Goal: Find contact information: Find contact information

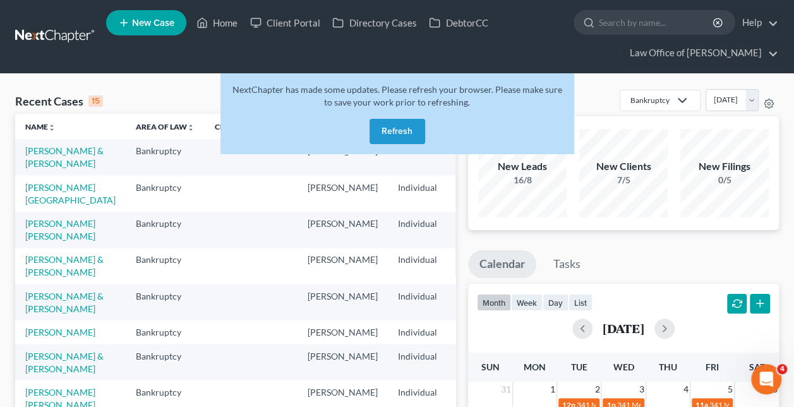
click at [393, 132] on button "Refresh" at bounding box center [398, 131] width 56 height 25
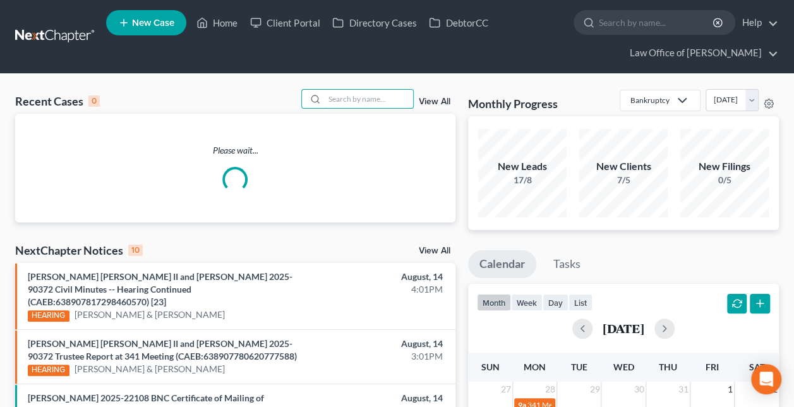
click at [368, 99] on input "search" at bounding box center [369, 99] width 88 height 18
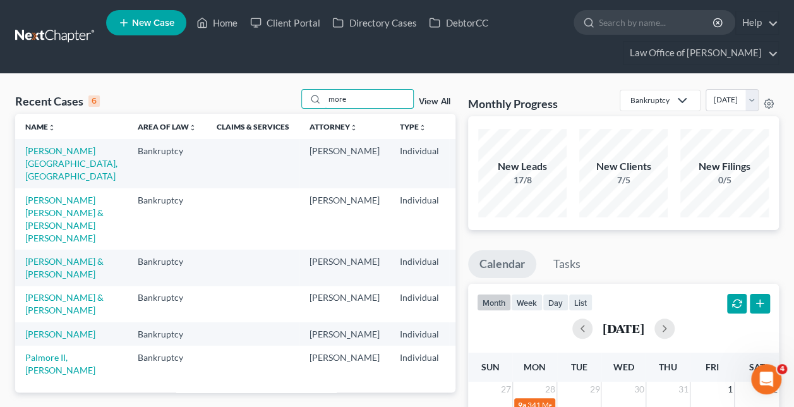
type input "more"
click at [40, 165] on link "[PERSON_NAME][GEOGRAPHIC_DATA], [GEOGRAPHIC_DATA]" at bounding box center [71, 163] width 92 height 36
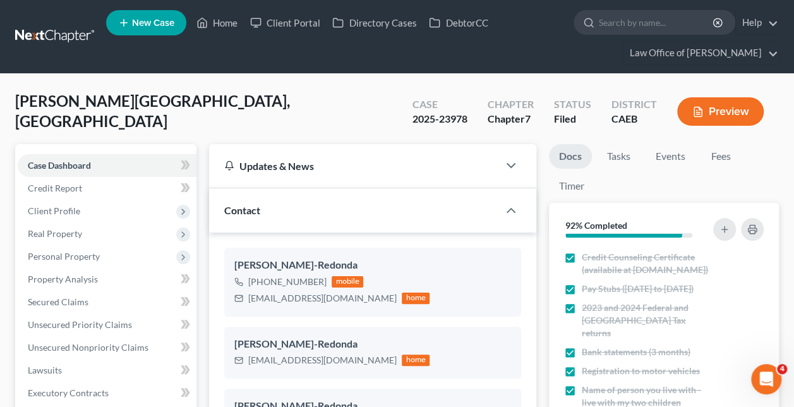
scroll to position [1591, 0]
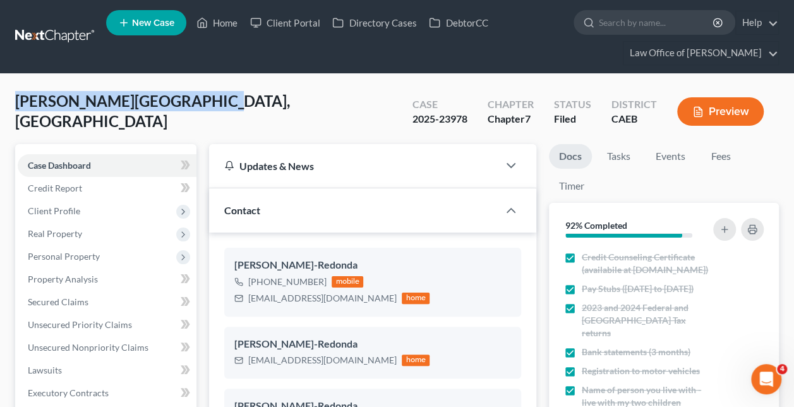
drag, startPoint x: 207, startPoint y: 110, endPoint x: 21, endPoint y: 106, distance: 186.4
click at [21, 106] on div "[PERSON_NAME][GEOGRAPHIC_DATA], Morelia Upgraded Case 2025-23978 Chapter Chapte…" at bounding box center [397, 116] width 764 height 55
copy span "[PERSON_NAME][GEOGRAPHIC_DATA], [GEOGRAPHIC_DATA]"
click at [222, 14] on link "Home" at bounding box center [217, 22] width 54 height 23
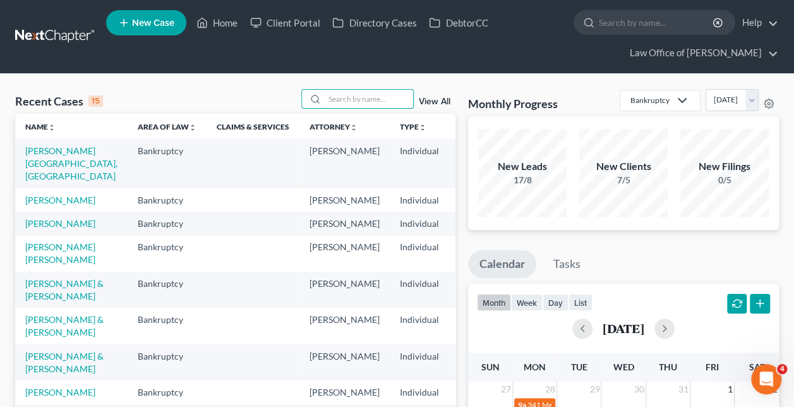
click at [354, 97] on input "search" at bounding box center [369, 99] width 88 height 18
paste input "[PERSON_NAME] and [PERSON_NAME] -"
type input "[PERSON_NAME] and [PERSON_NAME]"
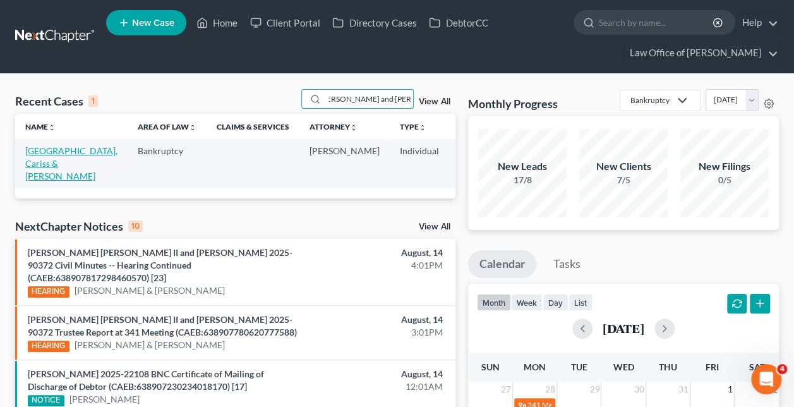
scroll to position [0, 0]
click at [47, 162] on link "[GEOGRAPHIC_DATA], Cariss & [PERSON_NAME]" at bounding box center [71, 163] width 92 height 36
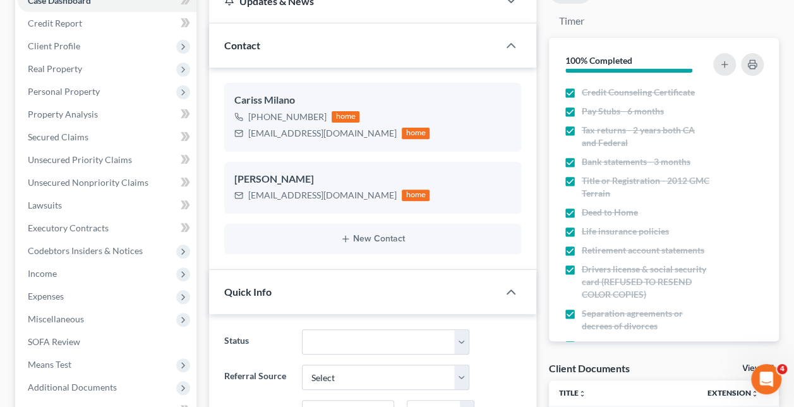
scroll to position [318, 0]
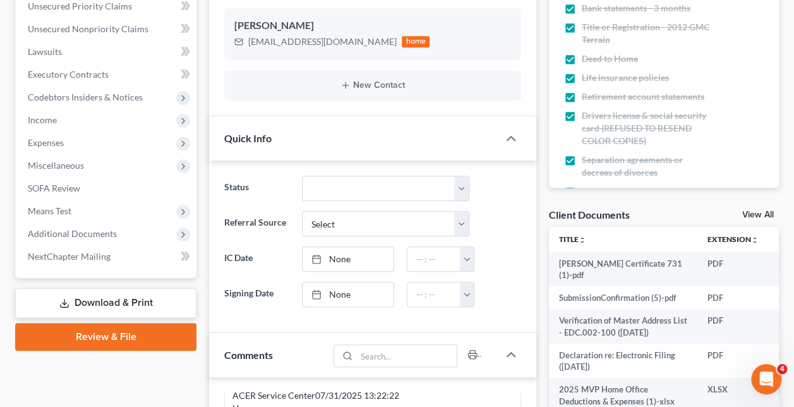
click at [123, 236] on span "Additional Documents" at bounding box center [107, 233] width 179 height 23
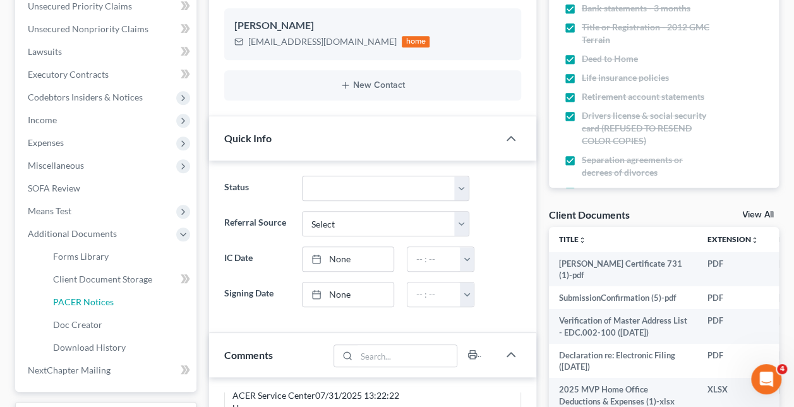
click at [131, 301] on link "PACER Notices" at bounding box center [120, 302] width 154 height 23
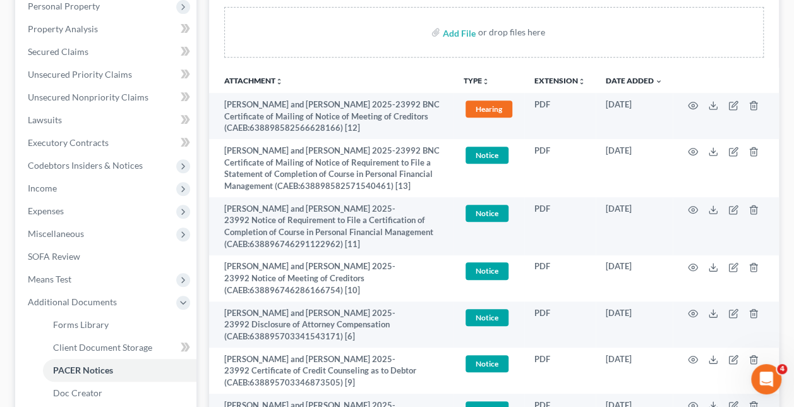
scroll to position [623, 0]
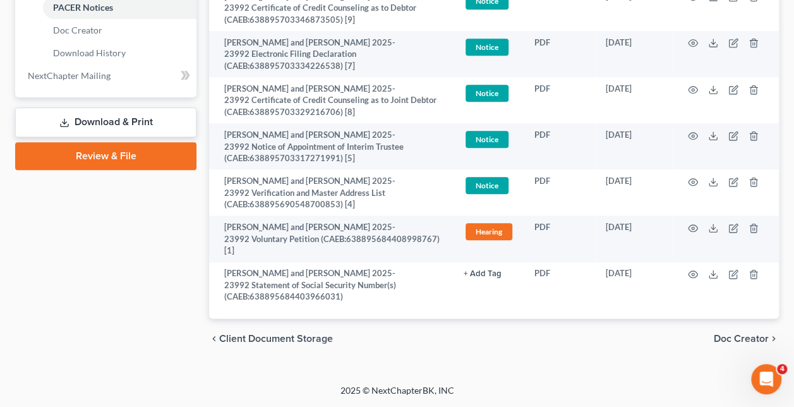
click at [697, 229] on td at bounding box center [726, 238] width 106 height 46
click at [691, 226] on icon "button" at bounding box center [693, 228] width 10 height 10
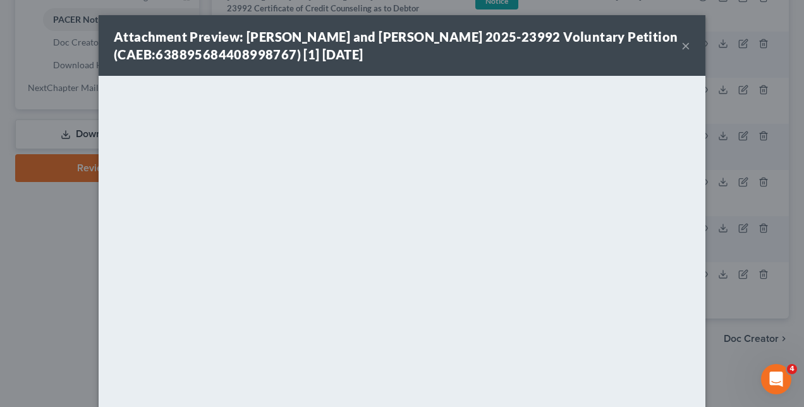
click at [50, 261] on div "Attachment Preview: [PERSON_NAME] and [PERSON_NAME] 2025-23992 Voluntary Petiti…" at bounding box center [402, 203] width 804 height 407
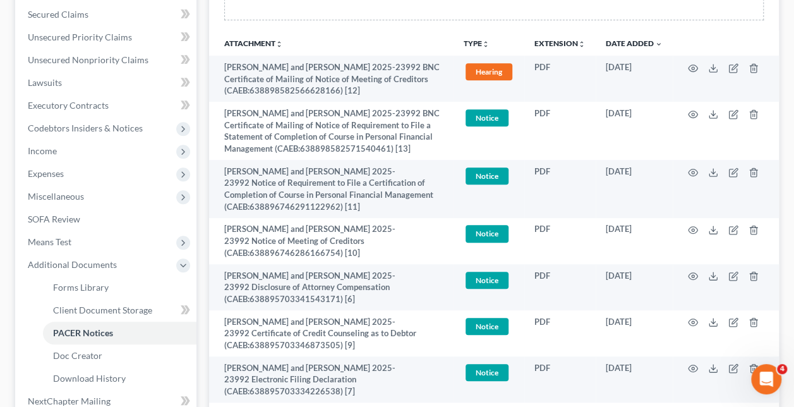
scroll to position [288, 0]
click at [692, 231] on circle "button" at bounding box center [693, 229] width 3 height 3
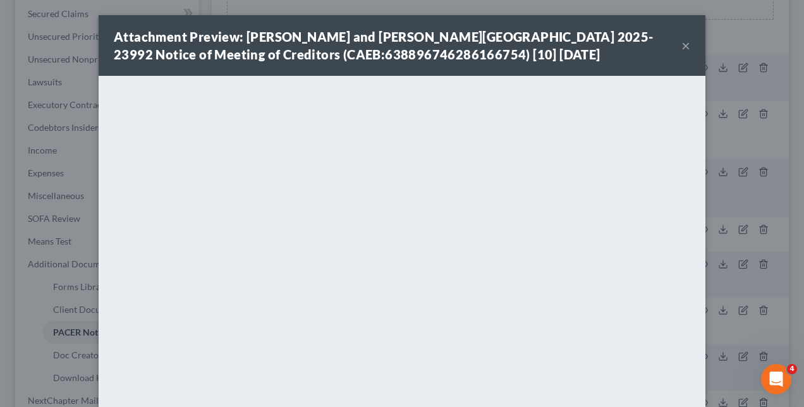
click at [39, 217] on div "Attachment Preview: [PERSON_NAME] and [PERSON_NAME][GEOGRAPHIC_DATA] 2025-23992…" at bounding box center [402, 203] width 804 height 407
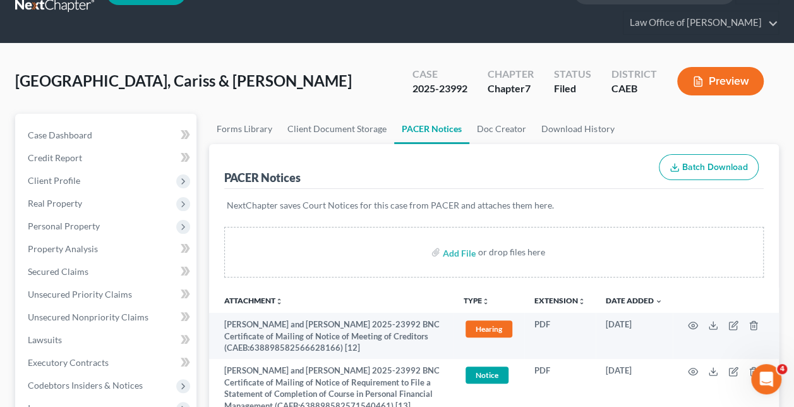
scroll to position [0, 0]
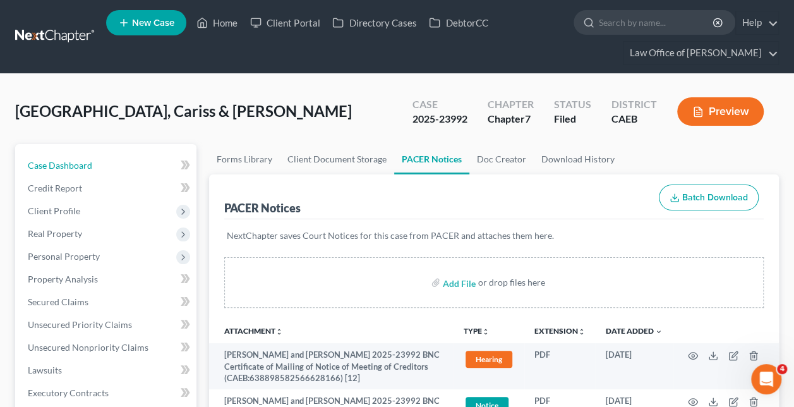
click at [105, 161] on link "Case Dashboard" at bounding box center [107, 165] width 179 height 23
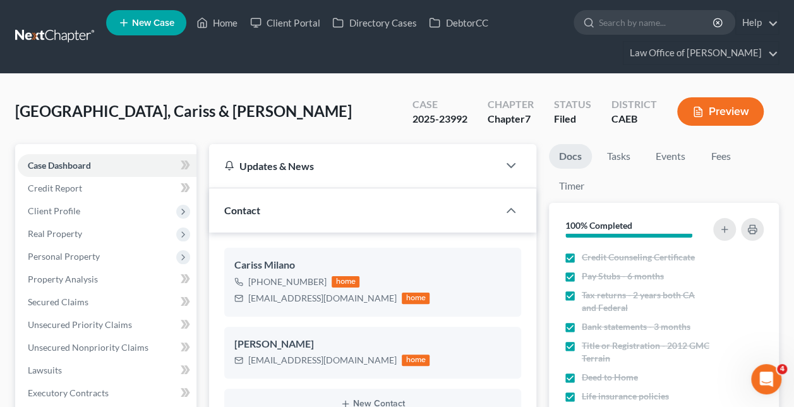
scroll to position [3688, 0]
drag, startPoint x: 327, startPoint y: 298, endPoint x: 245, endPoint y: 303, distance: 82.3
click at [245, 303] on div "[EMAIL_ADDRESS][DOMAIN_NAME] home" at bounding box center [331, 298] width 195 height 16
copy div "[EMAIL_ADDRESS][DOMAIN_NAME]"
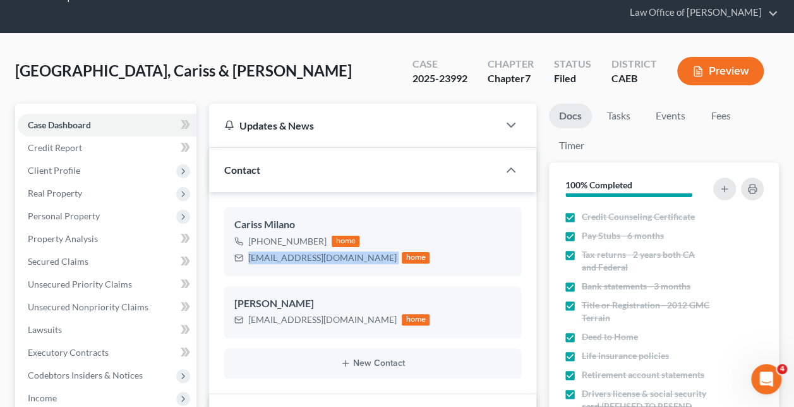
scroll to position [42, 0]
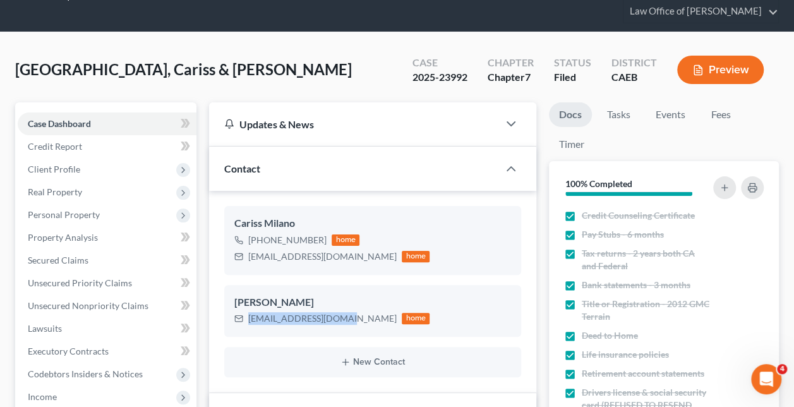
drag, startPoint x: 343, startPoint y: 320, endPoint x: 248, endPoint y: 324, distance: 94.8
click at [248, 324] on div "[EMAIL_ADDRESS][DOMAIN_NAME] home" at bounding box center [331, 318] width 195 height 16
copy div "[EMAIL_ADDRESS][DOMAIN_NAME]"
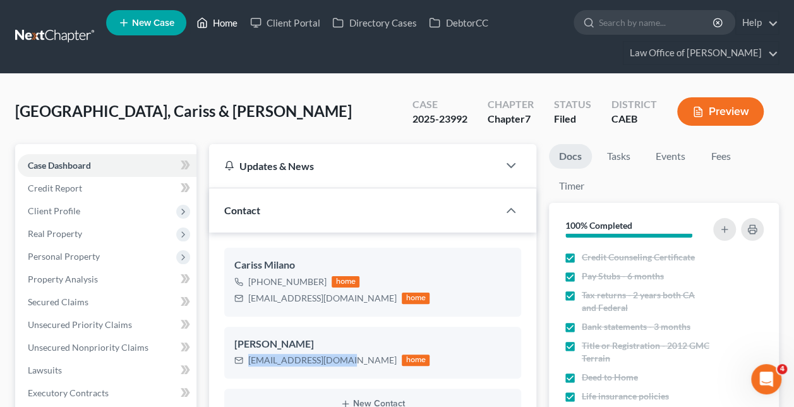
click at [214, 14] on link "Home" at bounding box center [217, 22] width 54 height 23
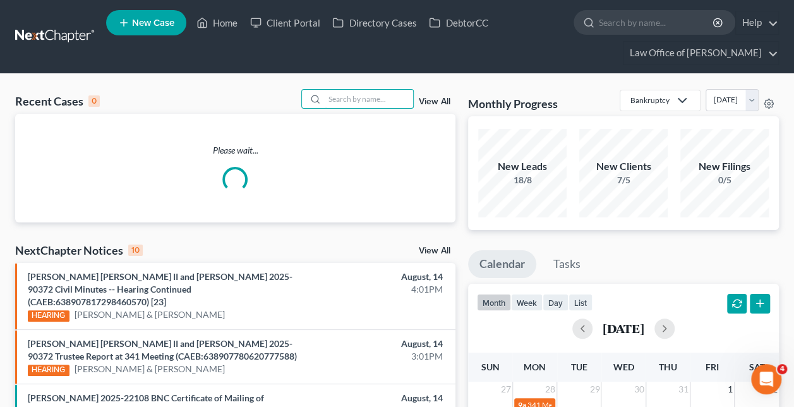
click at [375, 104] on input "search" at bounding box center [369, 99] width 88 height 18
paste input "[PERSON_NAME]-Redonda -"
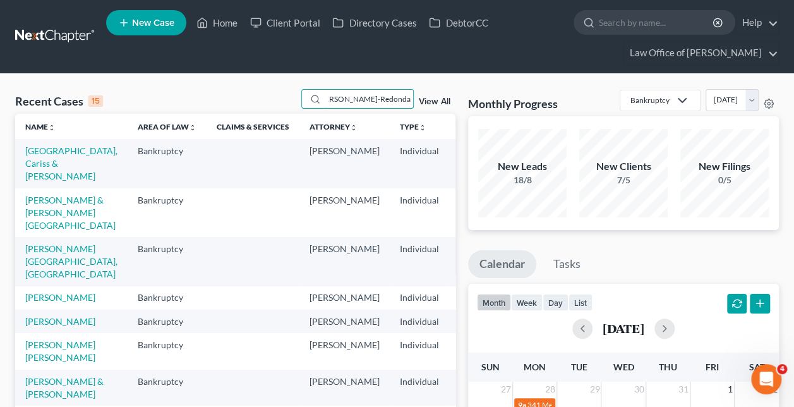
scroll to position [0, 10]
type input "[PERSON_NAME]-Redonda"
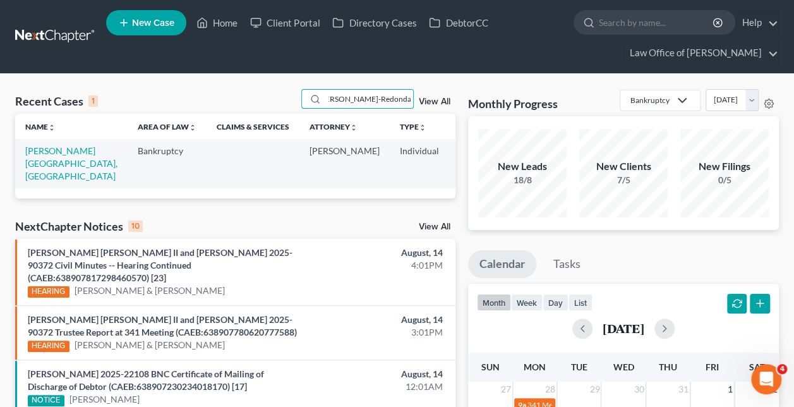
scroll to position [0, 0]
click at [51, 156] on td "[PERSON_NAME][GEOGRAPHIC_DATA], [GEOGRAPHIC_DATA]" at bounding box center [71, 163] width 112 height 49
click at [40, 161] on link "[PERSON_NAME][GEOGRAPHIC_DATA], [GEOGRAPHIC_DATA]" at bounding box center [71, 163] width 92 height 36
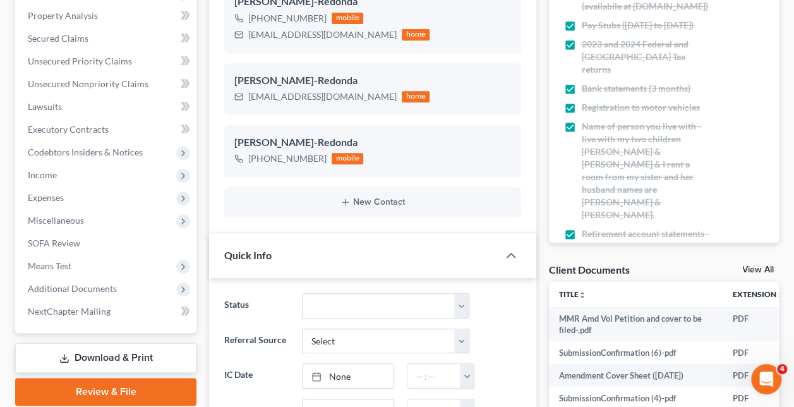
scroll to position [1591, 0]
click at [102, 284] on span "Additional Documents" at bounding box center [72, 287] width 89 height 11
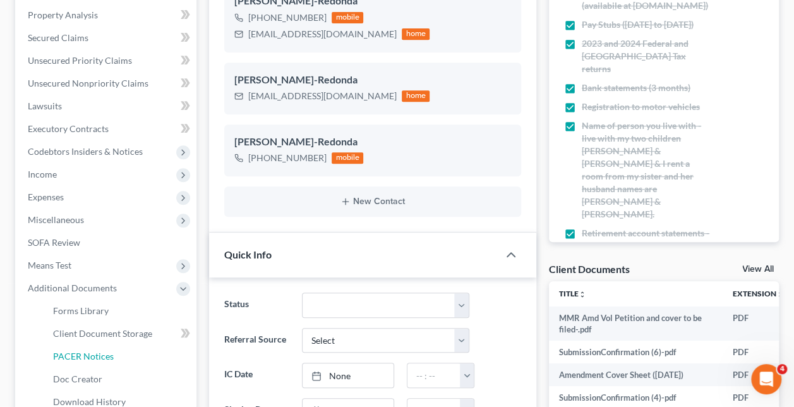
click at [126, 348] on link "PACER Notices" at bounding box center [120, 356] width 154 height 23
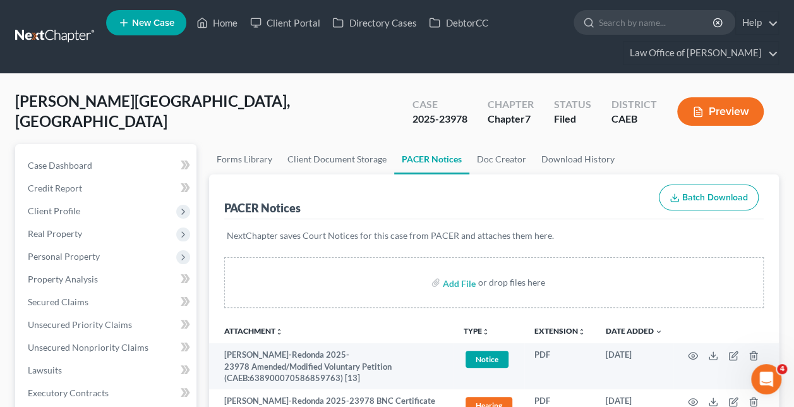
scroll to position [541, 0]
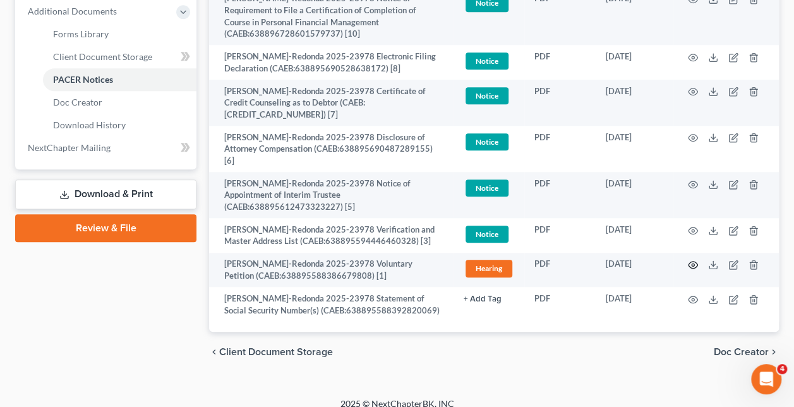
click at [694, 260] on icon "button" at bounding box center [693, 265] width 10 height 10
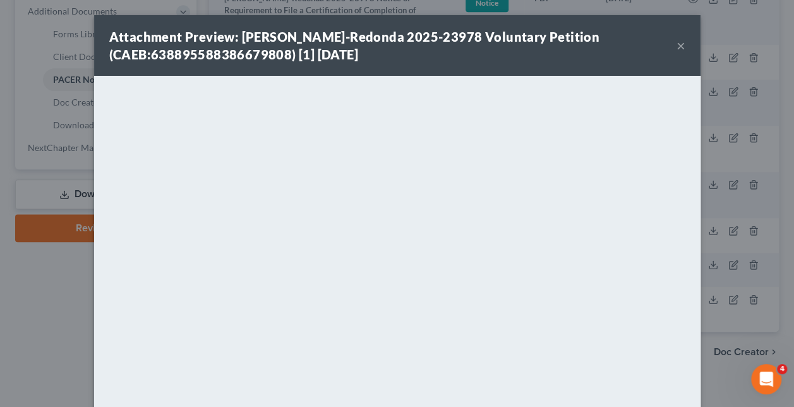
scroll to position [517, 0]
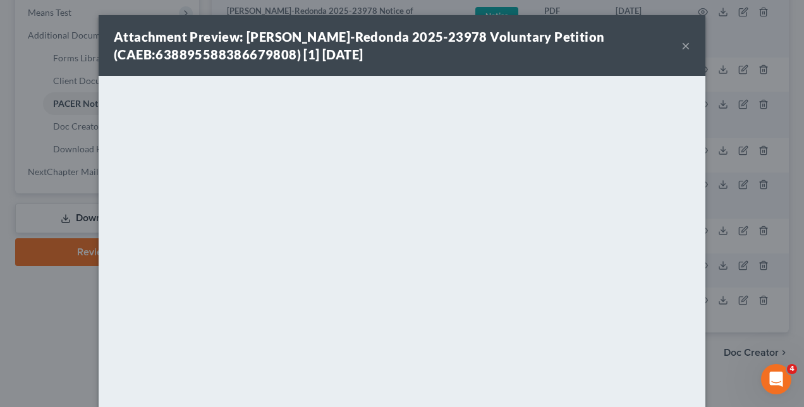
click at [51, 315] on div "Attachment Preview: [PERSON_NAME]-Redonda 2025-23978 Voluntary Petition (CAEB:6…" at bounding box center [402, 203] width 804 height 407
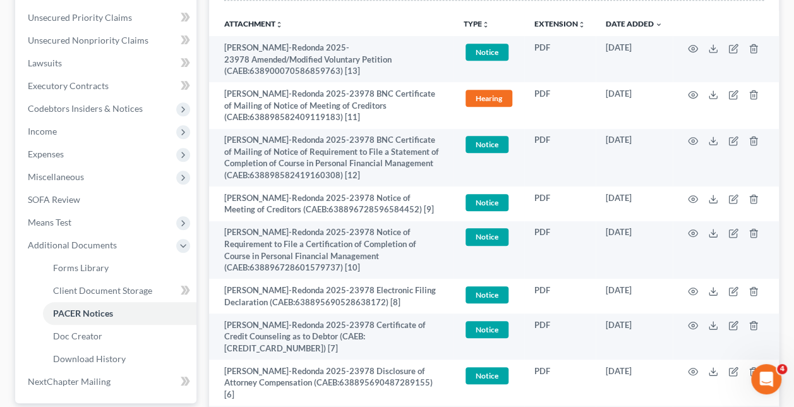
scroll to position [307, 0]
click at [691, 196] on icon "button" at bounding box center [693, 199] width 10 height 10
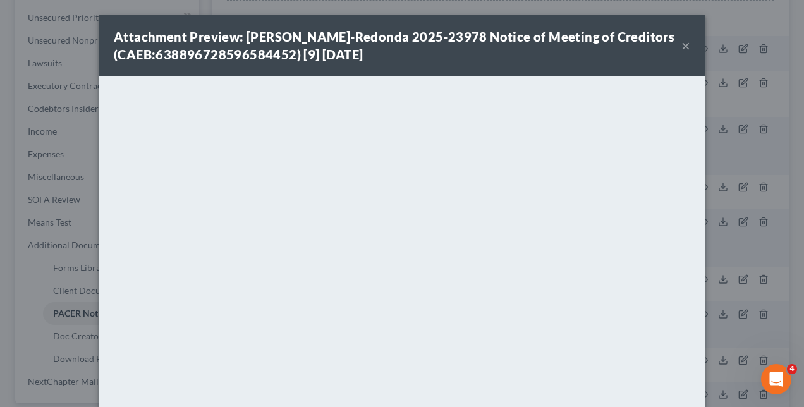
click at [52, 221] on div "Attachment Preview: [PERSON_NAME]-Redonda 2025-23978 Notice of Meeting of Credi…" at bounding box center [402, 203] width 804 height 407
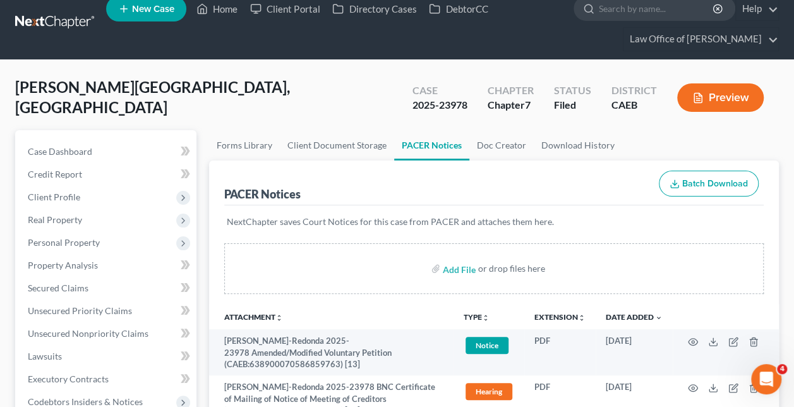
scroll to position [11, 0]
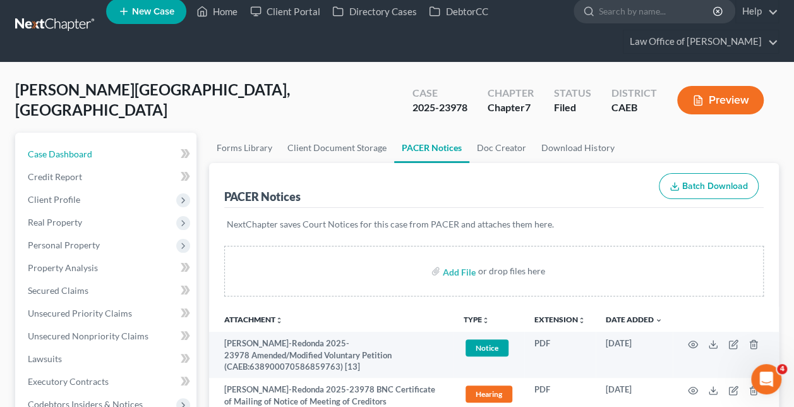
click at [97, 148] on link "Case Dashboard" at bounding box center [107, 154] width 179 height 23
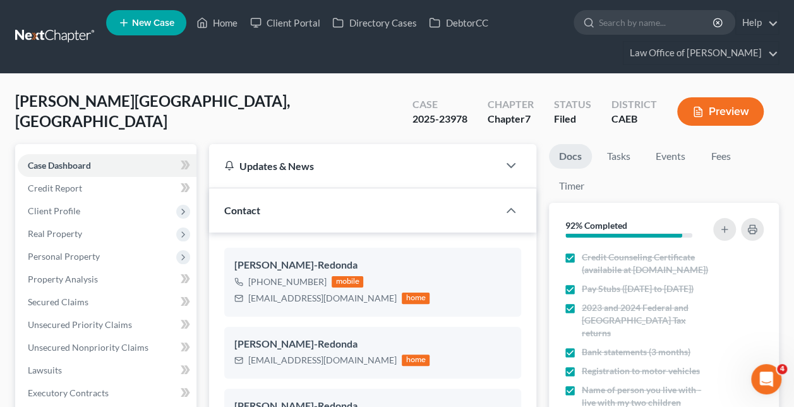
scroll to position [1591, 0]
drag, startPoint x: 358, startPoint y: 299, endPoint x: 248, endPoint y: 305, distance: 109.5
click at [248, 305] on div "[PERSON_NAME]-Redonda [PHONE_NUMBER] mobile [EMAIL_ADDRESS][DOMAIN_NAME] home" at bounding box center [372, 282] width 297 height 68
copy div "[EMAIL_ADDRESS][DOMAIN_NAME]"
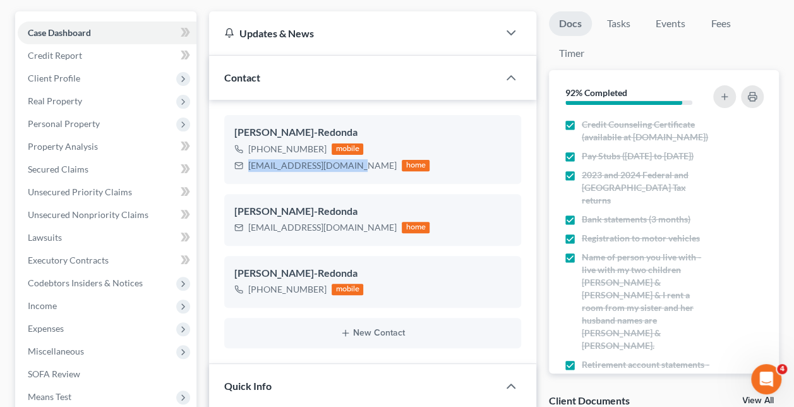
scroll to position [0, 0]
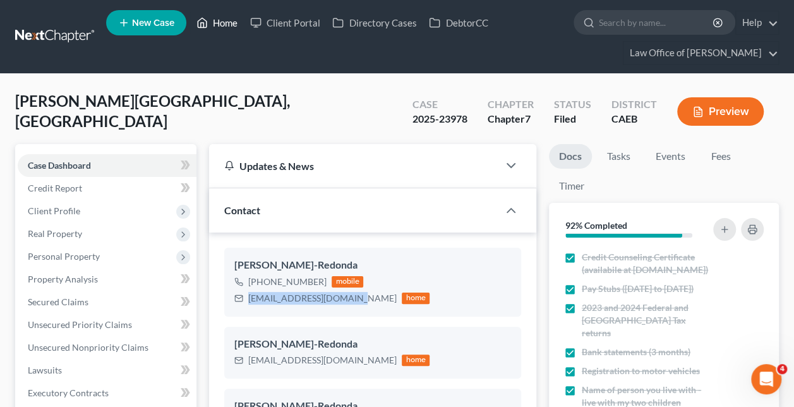
click at [220, 18] on link "Home" at bounding box center [217, 22] width 54 height 23
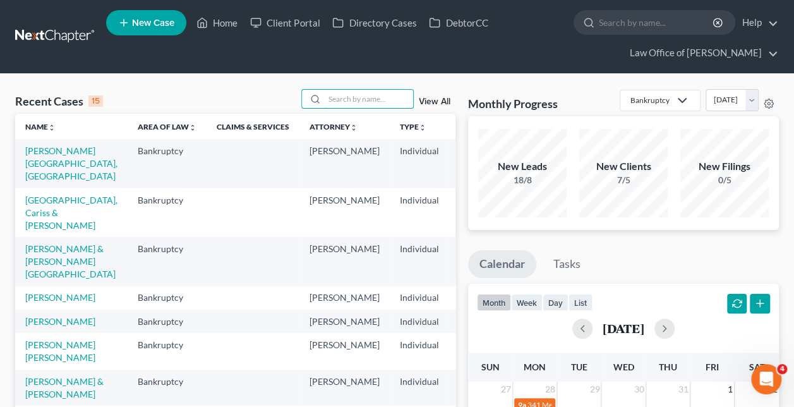
click at [361, 102] on input "search" at bounding box center [369, 99] width 88 height 18
type input "[PERSON_NAME]"
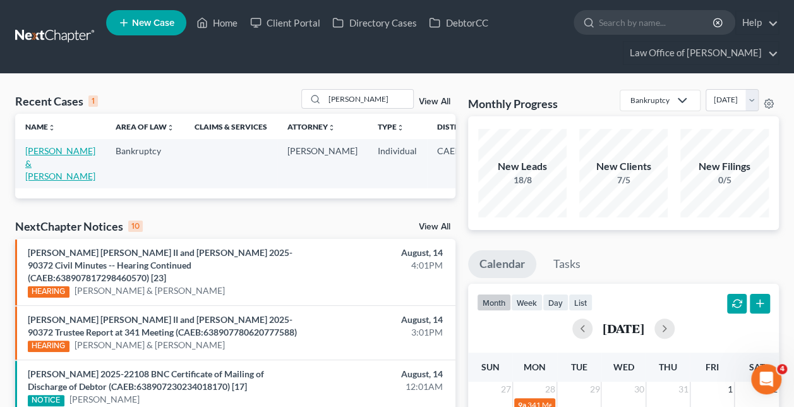
click at [45, 152] on link "[PERSON_NAME] & [PERSON_NAME]" at bounding box center [60, 163] width 70 height 36
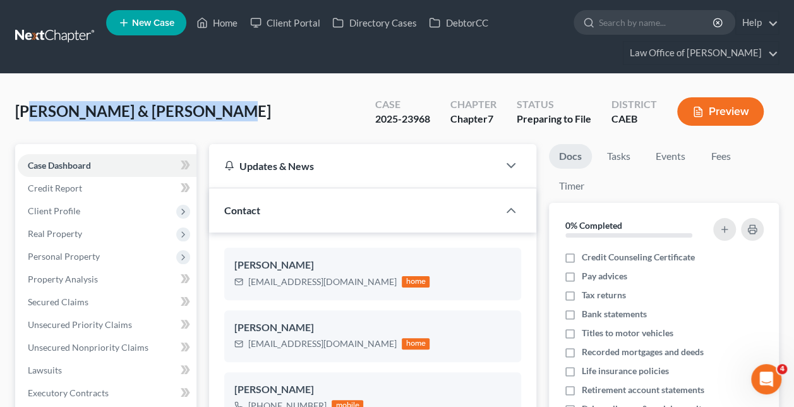
scroll to position [184, 0]
drag, startPoint x: 221, startPoint y: 110, endPoint x: 15, endPoint y: 112, distance: 206.6
copy span "[PERSON_NAME] & [PERSON_NAME]"
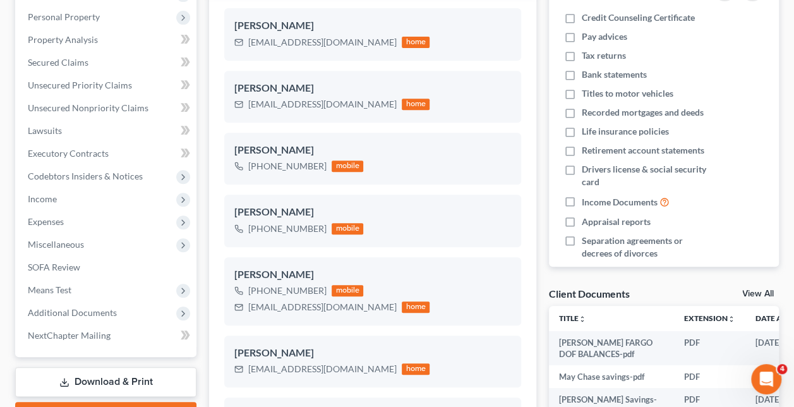
scroll to position [241, 0]
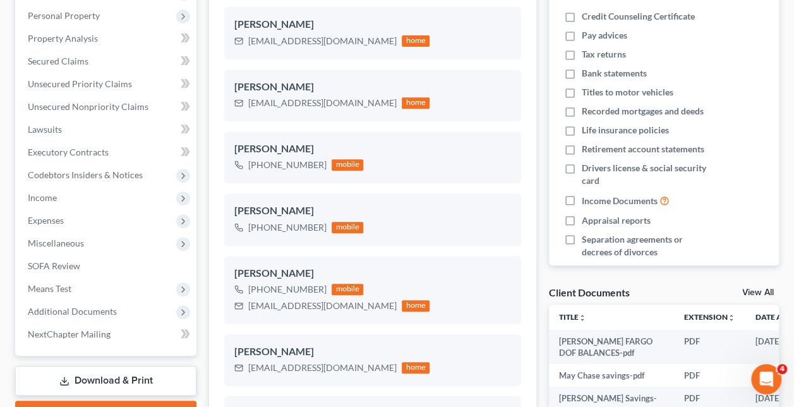
click at [101, 312] on span "Additional Documents" at bounding box center [72, 311] width 89 height 11
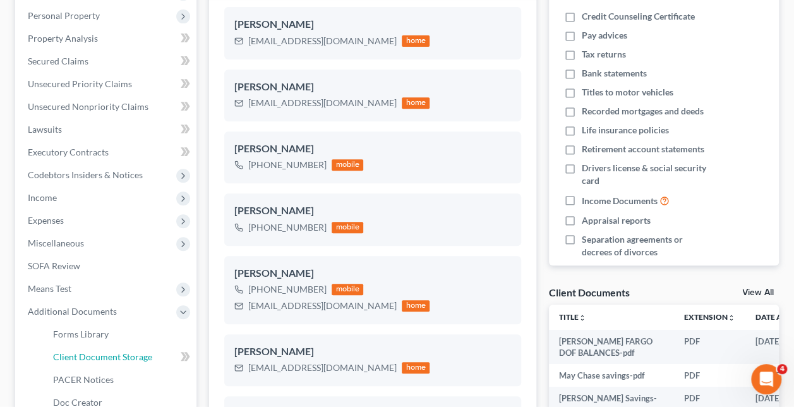
click at [142, 356] on span "Client Document Storage" at bounding box center [102, 356] width 99 height 11
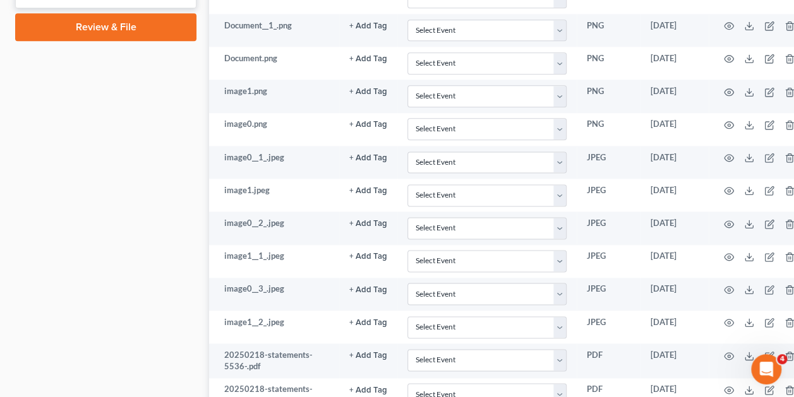
scroll to position [365, 0]
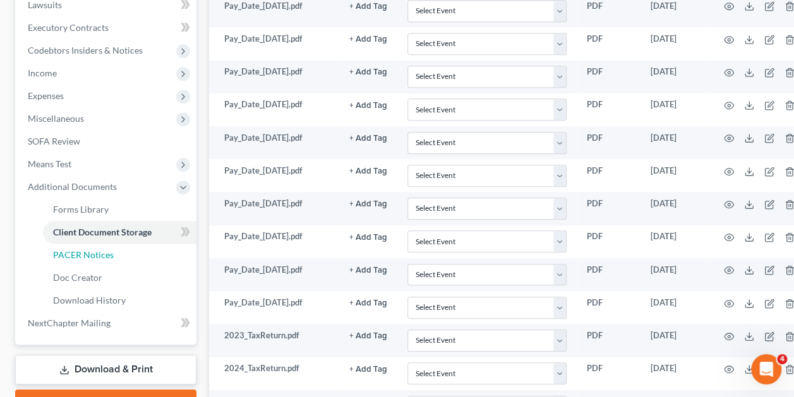
click at [112, 251] on link "PACER Notices" at bounding box center [120, 255] width 154 height 23
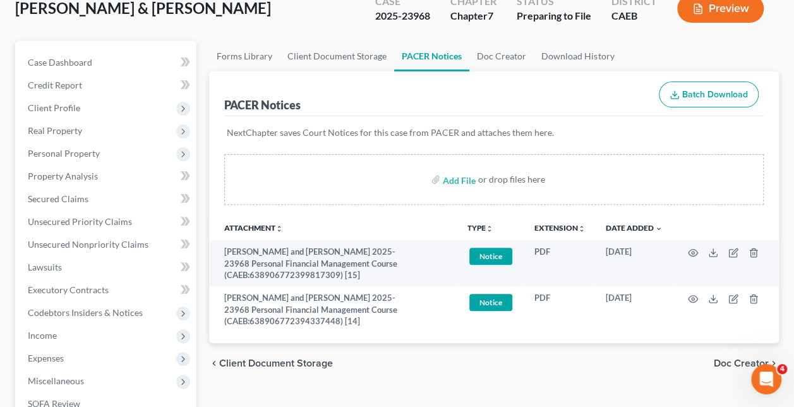
scroll to position [104, 0]
click at [117, 66] on link "Case Dashboard" at bounding box center [107, 62] width 179 height 23
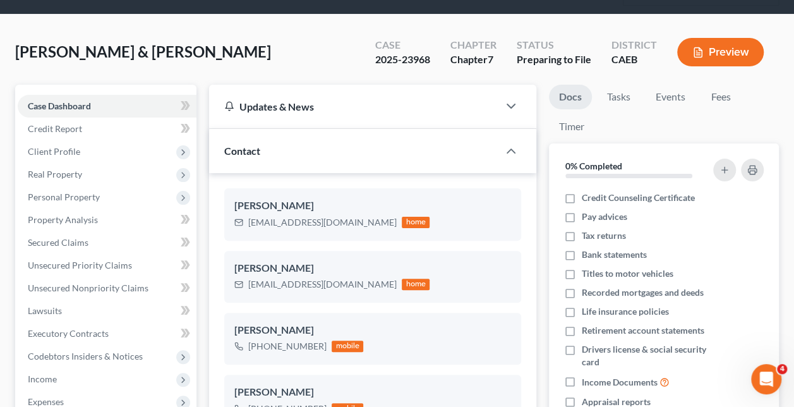
scroll to position [59, 0]
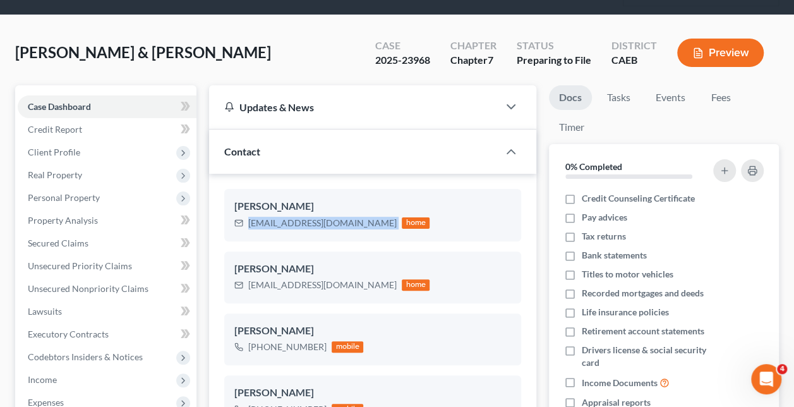
drag, startPoint x: 349, startPoint y: 220, endPoint x: 249, endPoint y: 225, distance: 99.9
click at [249, 225] on div "[EMAIL_ADDRESS][DOMAIN_NAME] home" at bounding box center [331, 223] width 195 height 16
copy div "[EMAIL_ADDRESS][DOMAIN_NAME]"
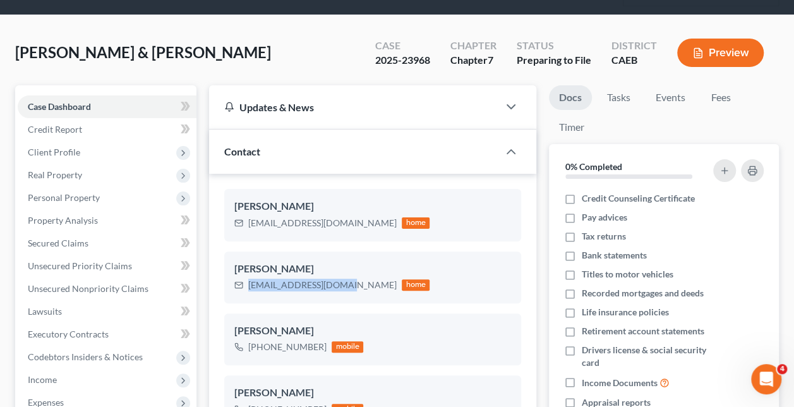
drag, startPoint x: 344, startPoint y: 282, endPoint x: 220, endPoint y: 298, distance: 125.4
click at [220, 298] on div "[PERSON_NAME] [EMAIL_ADDRESS][DOMAIN_NAME] home [PERSON_NAME] [EMAIL_ADDRESS][D…" at bounding box center [372, 399] width 327 height 450
copy div "[EMAIL_ADDRESS][DOMAIN_NAME]"
click at [227, 167] on div "Contact" at bounding box center [353, 152] width 289 height 44
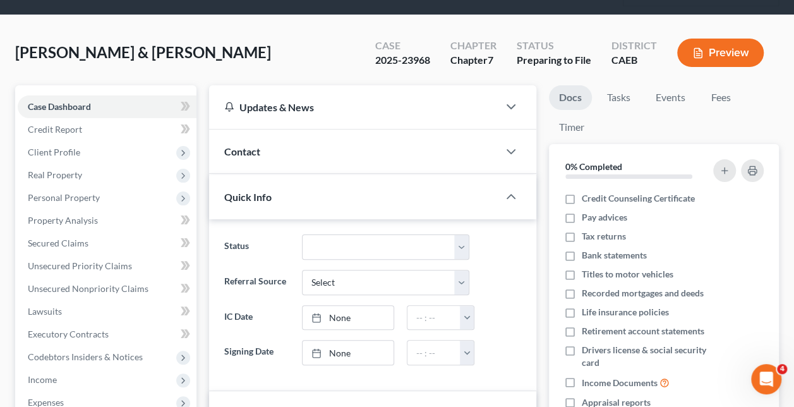
scroll to position [0, 0]
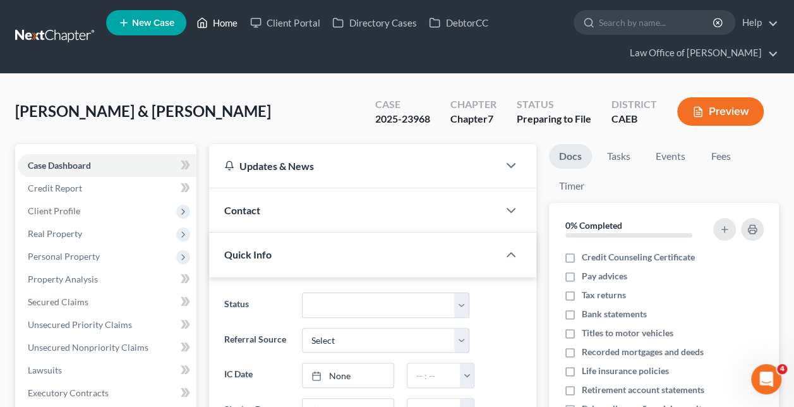
click at [227, 23] on link "Home" at bounding box center [217, 22] width 54 height 23
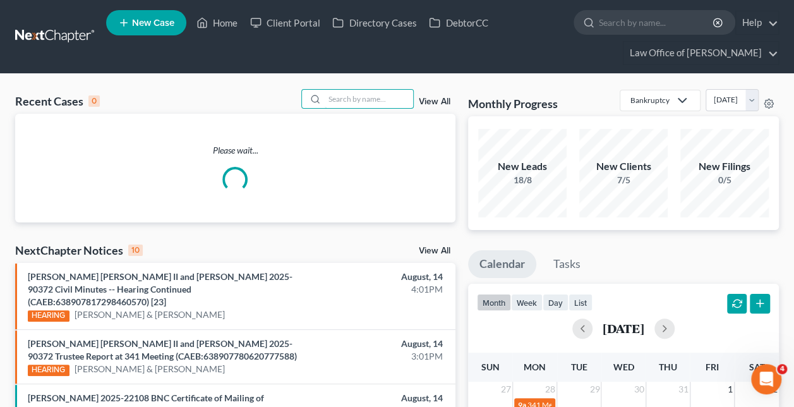
click at [355, 95] on input "search" at bounding box center [369, 99] width 88 height 18
paste input "[PERSON_NAME] -"
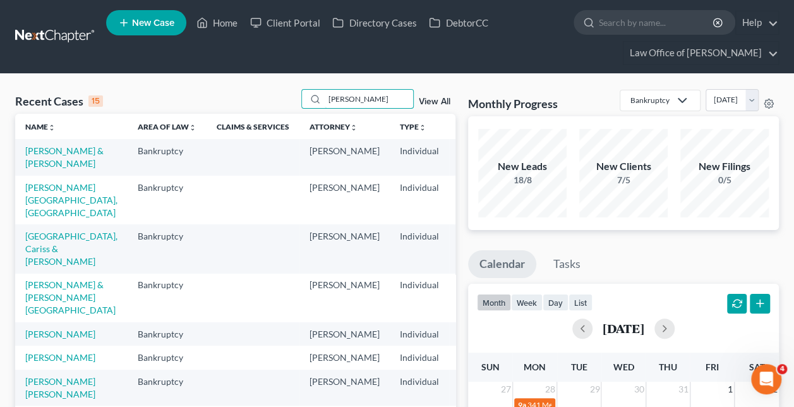
type input "[PERSON_NAME]"
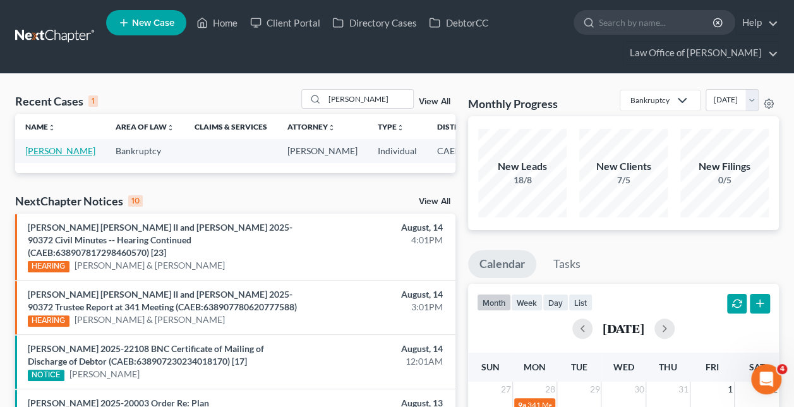
click at [37, 156] on link "[PERSON_NAME]" at bounding box center [60, 150] width 70 height 11
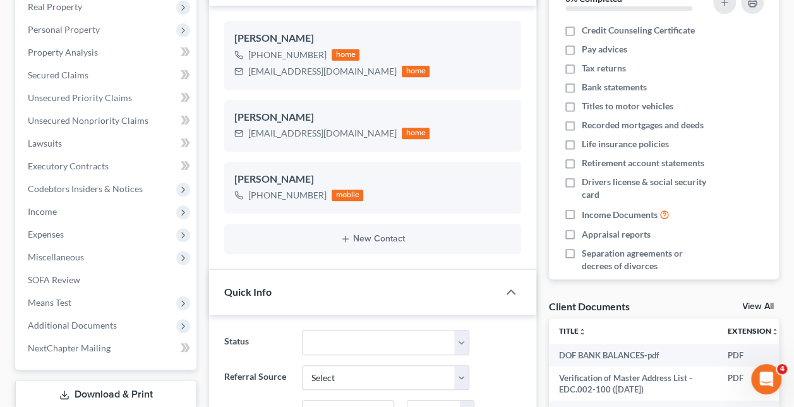
scroll to position [228, 0]
click at [111, 319] on span "Additional Documents" at bounding box center [72, 323] width 89 height 11
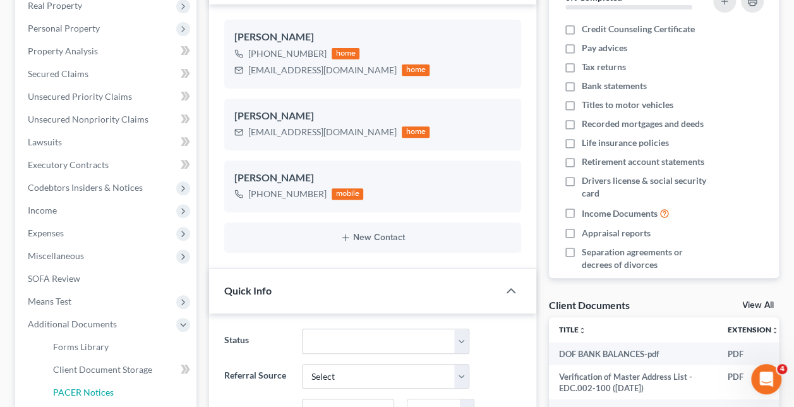
click at [112, 383] on link "PACER Notices" at bounding box center [120, 392] width 154 height 23
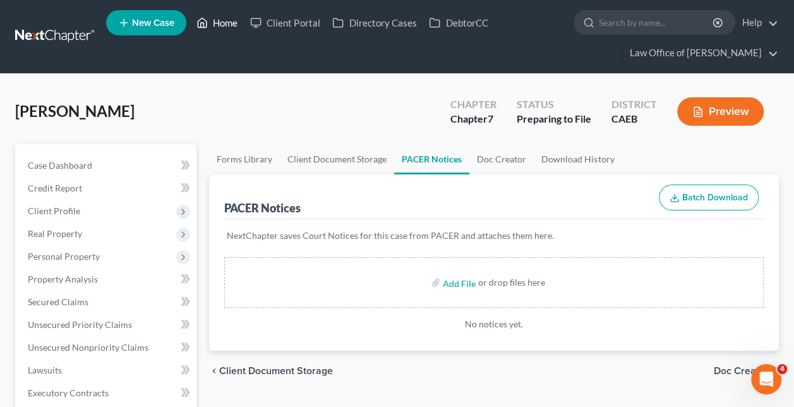
click at [213, 23] on link "Home" at bounding box center [217, 22] width 54 height 23
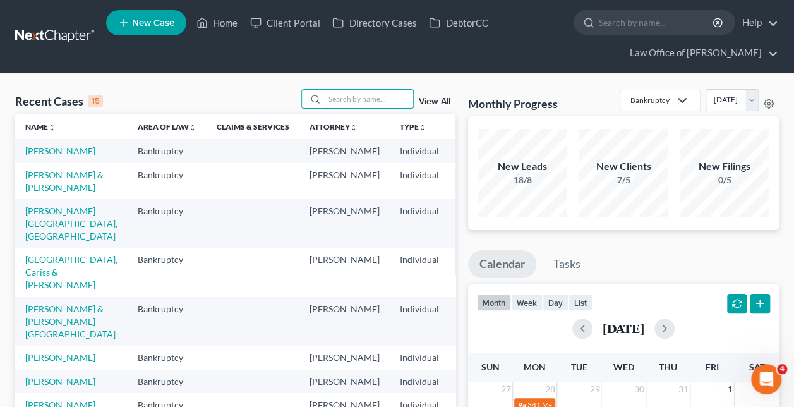
click at [339, 107] on input "search" at bounding box center [369, 99] width 88 height 18
type input "[PERSON_NAME]"
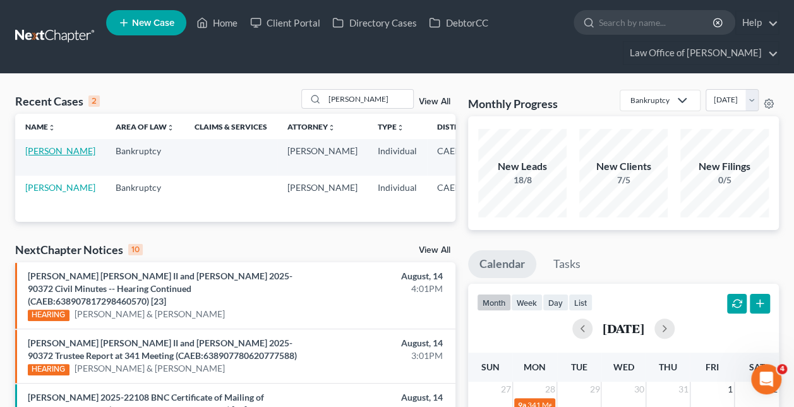
click at [34, 156] on link "[PERSON_NAME]" at bounding box center [60, 150] width 70 height 11
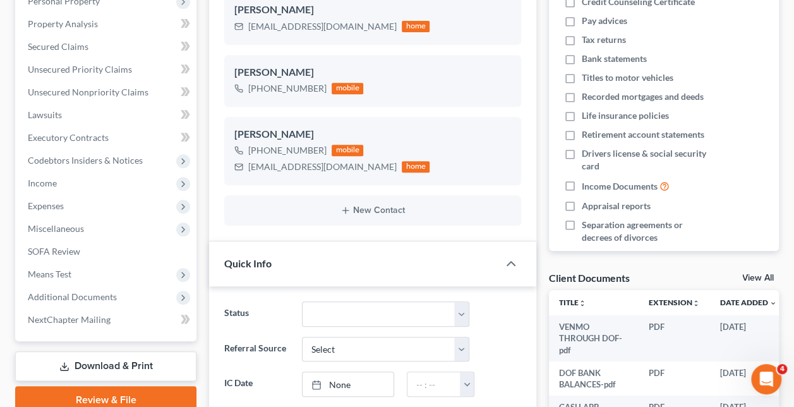
scroll to position [660, 0]
click at [105, 296] on span "Additional Documents" at bounding box center [72, 296] width 89 height 11
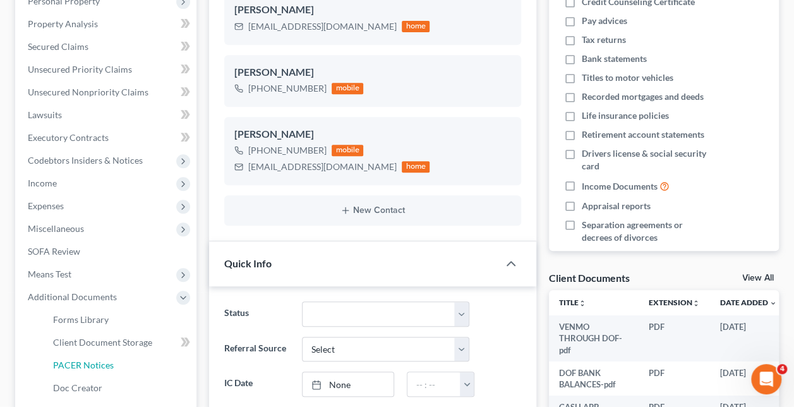
click at [115, 365] on link "PACER Notices" at bounding box center [120, 365] width 154 height 23
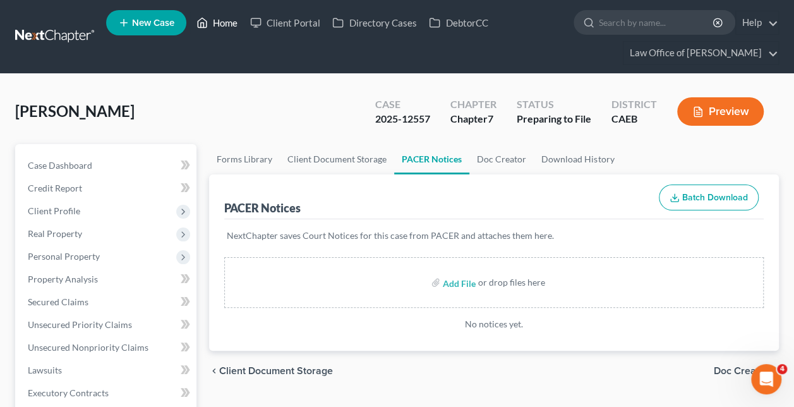
click at [215, 17] on link "Home" at bounding box center [217, 22] width 54 height 23
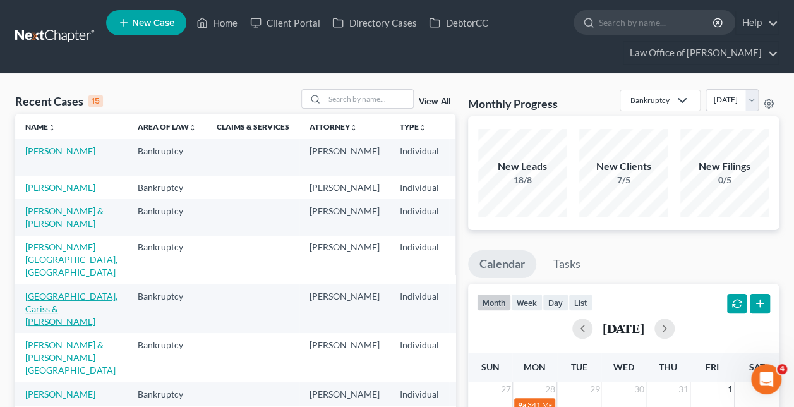
click at [46, 327] on link "[GEOGRAPHIC_DATA], Cariss & [PERSON_NAME]" at bounding box center [71, 309] width 92 height 36
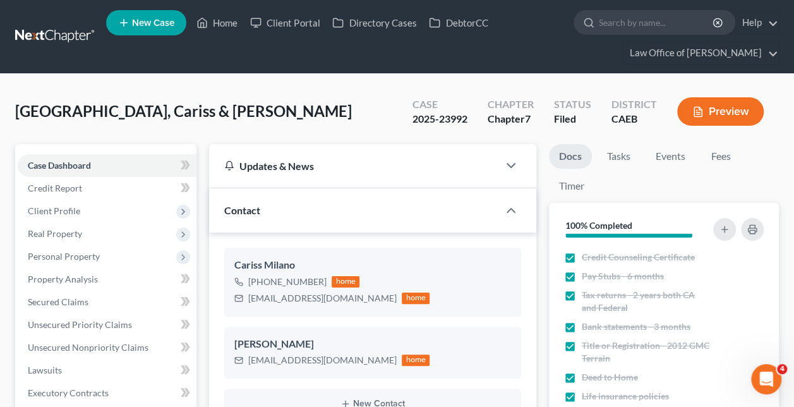
scroll to position [3688, 0]
drag, startPoint x: 323, startPoint y: 278, endPoint x: 260, endPoint y: 280, distance: 63.2
click at [260, 280] on div "[PHONE_NUMBER] home" at bounding box center [331, 282] width 195 height 16
copy div "[PHONE_NUMBER]"
click at [221, 21] on link "Home" at bounding box center [217, 22] width 54 height 23
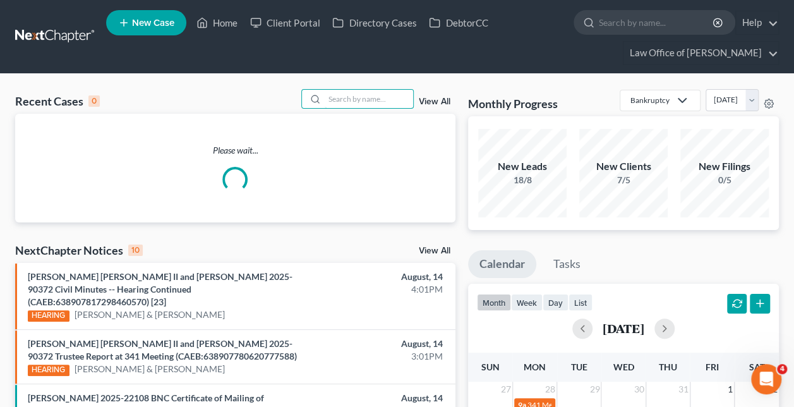
click at [346, 101] on input "search" at bounding box center [369, 99] width 88 height 18
paste input "[PERSON_NAME]-Redonda"
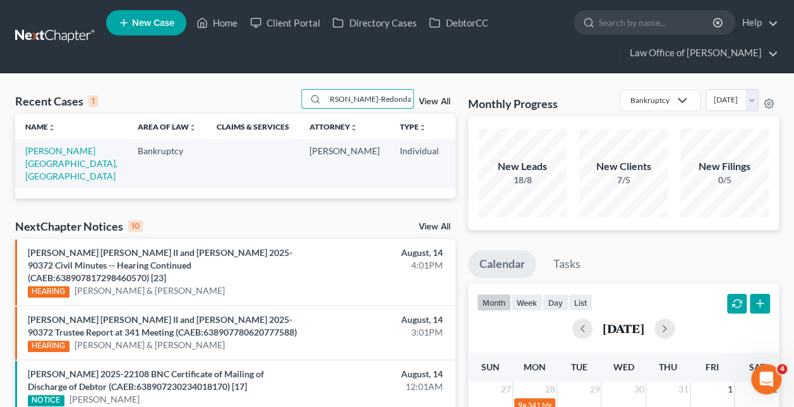
type input "[PERSON_NAME]-Redonda"
click at [44, 152] on link "[PERSON_NAME][GEOGRAPHIC_DATA], [GEOGRAPHIC_DATA]" at bounding box center [71, 163] width 92 height 36
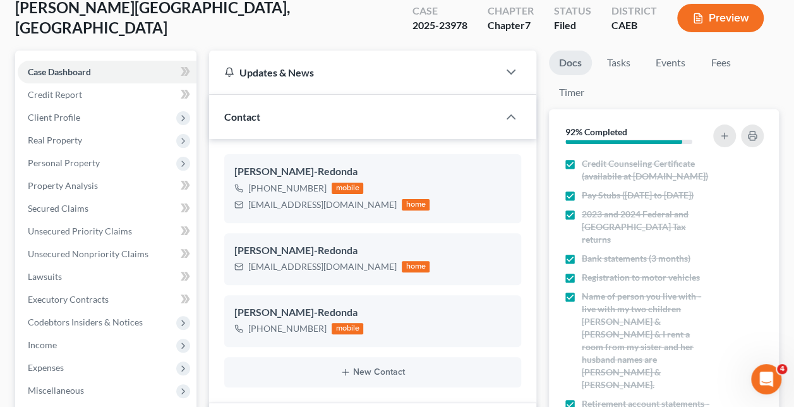
scroll to position [128, 0]
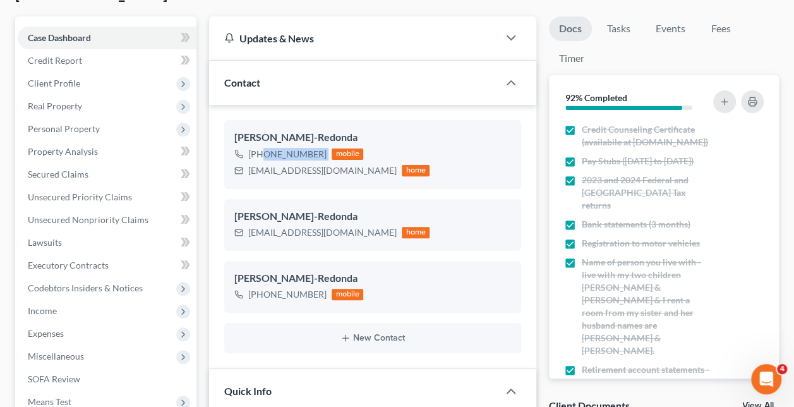
drag, startPoint x: 324, startPoint y: 153, endPoint x: 261, endPoint y: 157, distance: 63.3
click at [261, 157] on div "[PHONE_NUMBER] mobile" at bounding box center [331, 154] width 195 height 16
copy div "[PHONE_NUMBER]"
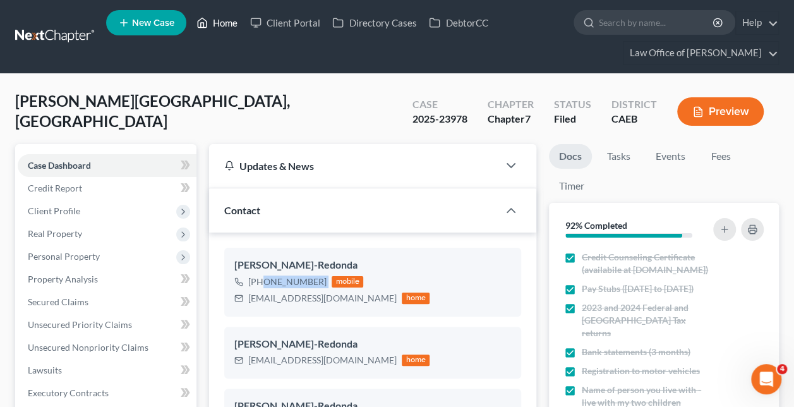
click at [219, 25] on link "Home" at bounding box center [217, 22] width 54 height 23
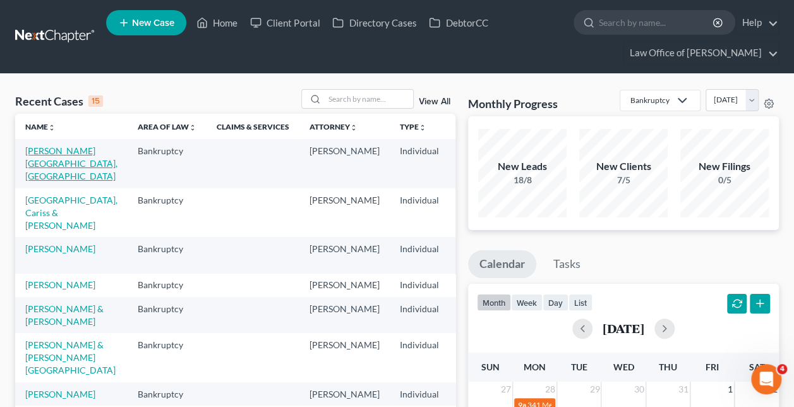
click at [50, 157] on link "[PERSON_NAME][GEOGRAPHIC_DATA], [GEOGRAPHIC_DATA]" at bounding box center [71, 163] width 92 height 36
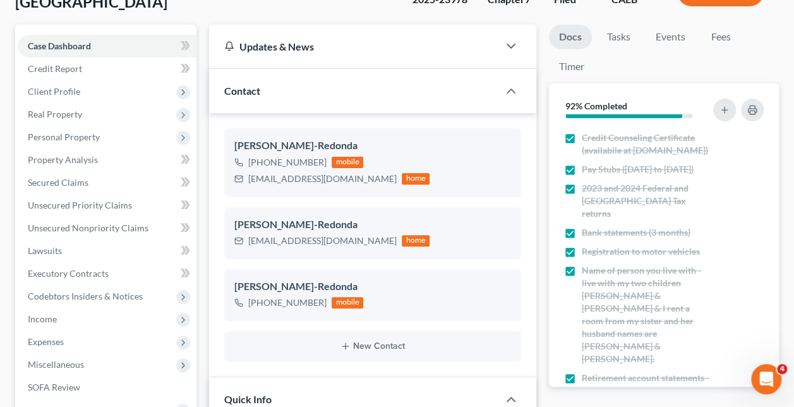
scroll to position [120, 0]
